Goal: Navigation & Orientation: Find specific page/section

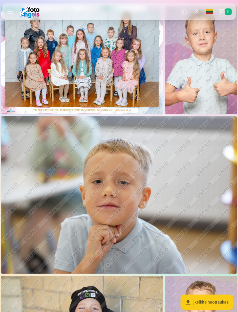
scroll to position [18, 0]
click at [207, 82] on img at bounding box center [201, 60] width 72 height 108
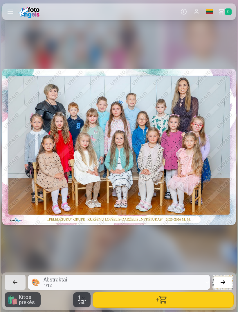
scroll to position [0, 238]
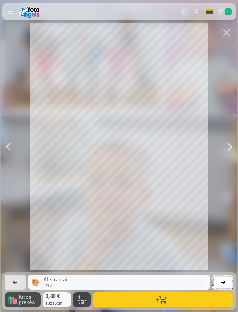
scroll to position [0, 238]
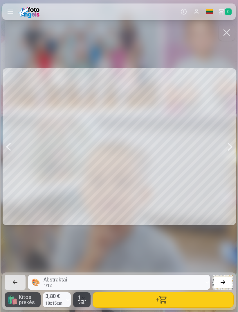
scroll to position [0, 476]
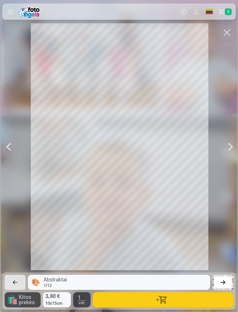
scroll to position [0, 953]
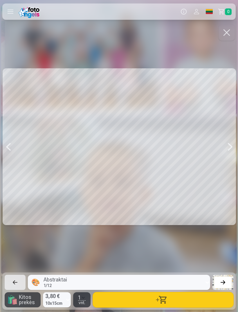
scroll to position [0, 1429]
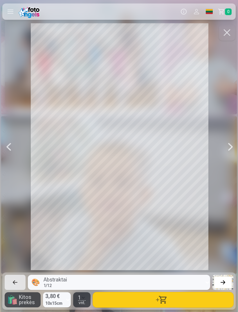
scroll to position [0, 3097]
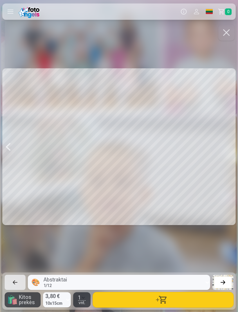
scroll to position [0, 5241]
click at [230, 34] on button "button" at bounding box center [226, 32] width 16 height 16
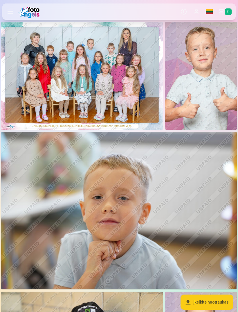
scroll to position [2, 0]
